Goal: Find specific page/section: Find specific page/section

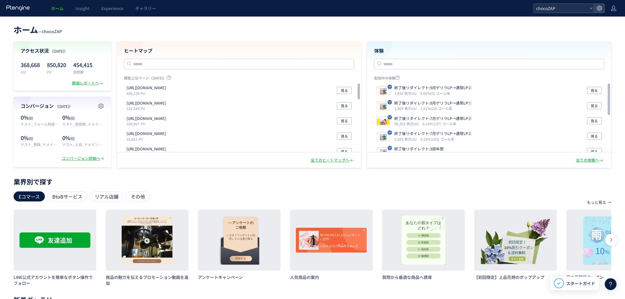
click at [547, 7] on span "chocoZAP" at bounding box center [560, 8] width 53 height 9
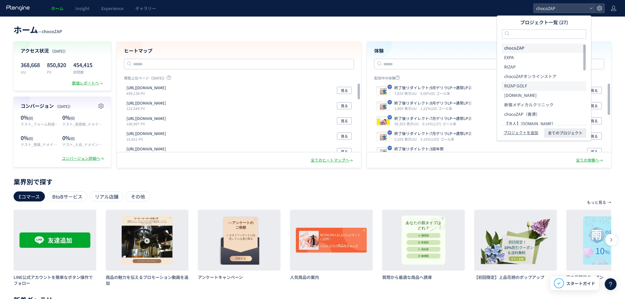
click at [522, 83] on span "RIZAP GOLF" at bounding box center [515, 86] width 23 height 6
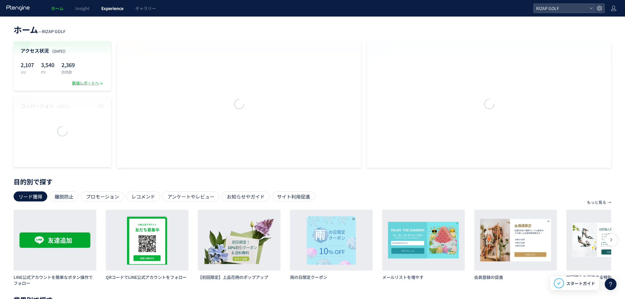
click at [114, 8] on span "Experience" at bounding box center [112, 8] width 22 height 6
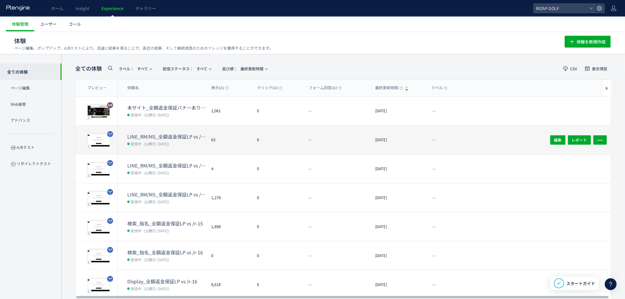
click at [164, 139] on dt "LINE_RM/MS_全額返金保証LP vs /r-16" at bounding box center [166, 136] width 79 height 7
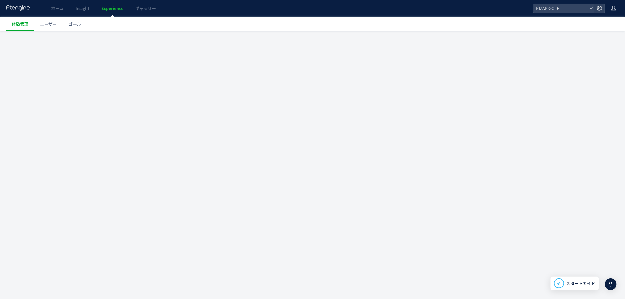
click at [164, 139] on div at bounding box center [312, 149] width 625 height 299
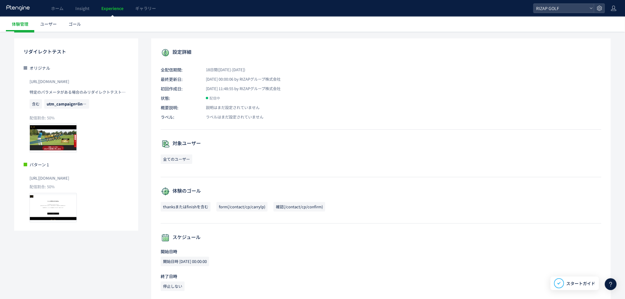
scroll to position [66, 0]
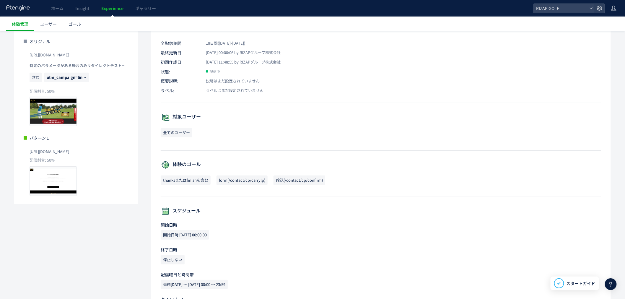
drag, startPoint x: 92, startPoint y: 151, endPoint x: 28, endPoint y: 151, distance: 63.5
click at [28, 151] on div "パターン 1 [URL][DOMAIN_NAME] 配信割合: 50% プレビュー" at bounding box center [76, 165] width 105 height 61
copy span "[URL][DOMAIN_NAME]"
